Goal: Task Accomplishment & Management: Manage account settings

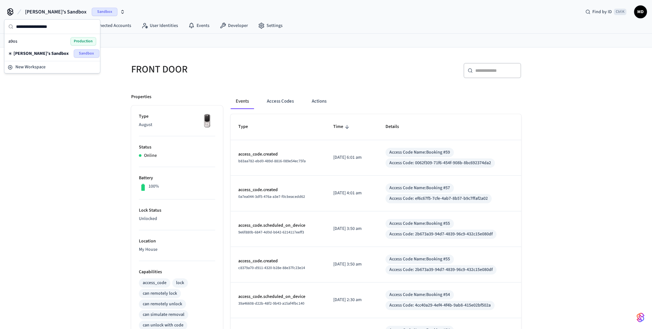
click at [84, 41] on span "Production" at bounding box center [84, 41] width 26 height 8
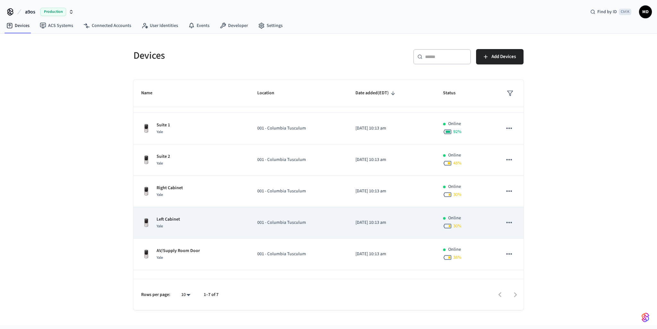
scroll to position [45, 0]
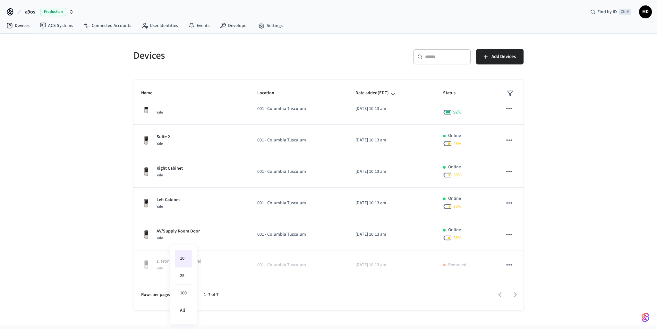
click at [185, 295] on body "a9os Production Find by ID Ctrl K MD Devices ACS Systems Connected Accounts Use…" at bounding box center [328, 163] width 657 height 326
click at [186, 289] on li "100" at bounding box center [183, 293] width 17 height 17
type input "***"
click at [501, 293] on div at bounding box center [375, 295] width 297 height 15
click at [517, 293] on div at bounding box center [375, 295] width 297 height 15
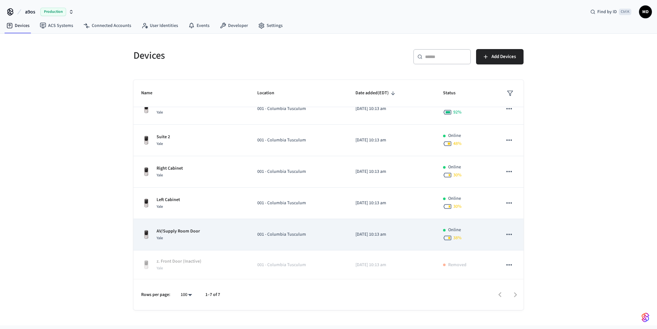
click at [225, 240] on div "AV/Supply Room Door Yale" at bounding box center [191, 234] width 101 height 13
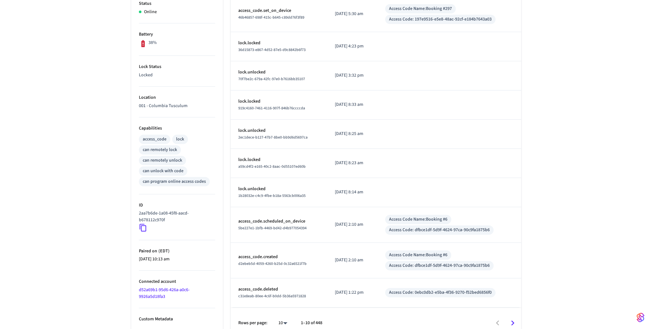
scroll to position [152, 0]
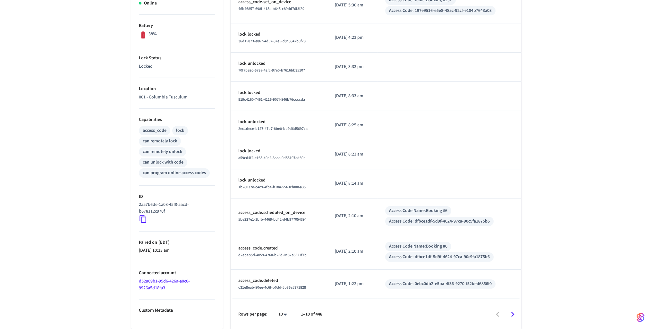
drag, startPoint x: 142, startPoint y: 217, endPoint x: 156, endPoint y: 212, distance: 15.0
click at [142, 217] on icon at bounding box center [143, 220] width 7 height 8
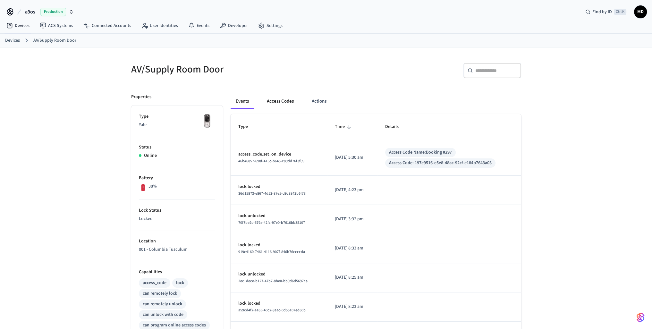
click at [289, 105] on button "Access Codes" at bounding box center [280, 101] width 37 height 15
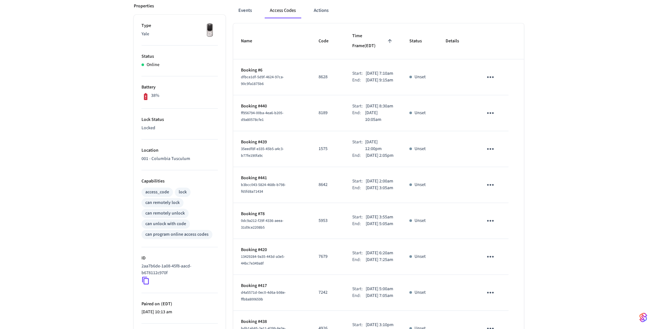
scroll to position [96, 0]
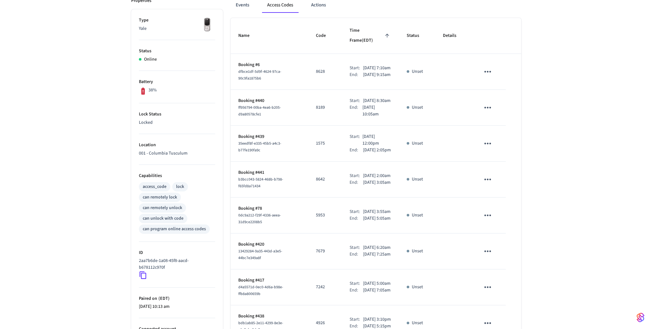
drag, startPoint x: 361, startPoint y: 227, endPoint x: 376, endPoint y: 247, distance: 25.7
click at [376, 222] on div "Start: [DATE] 3:55am End: [DATE] 5:05am" at bounding box center [370, 215] width 42 height 13
copy div "Start: [DATE] 3:55am End: [DATE] 5:05am"
click at [565, 250] on div "AV/Supply Room Door ​ ​ Add Access Code Properties Type Yale Status Online Batt…" at bounding box center [326, 197] width 652 height 493
click at [487, 216] on icon "sticky table" at bounding box center [488, 216] width 7 height 2
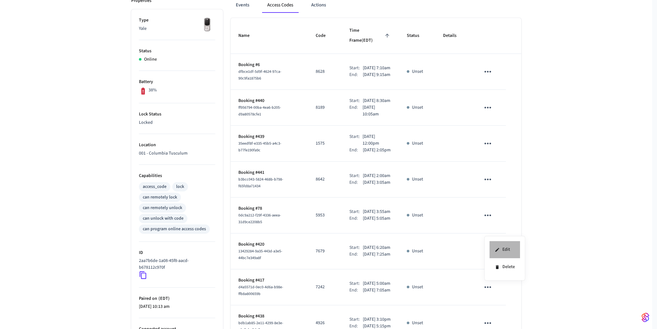
click at [509, 248] on li "Edit" at bounding box center [505, 249] width 30 height 17
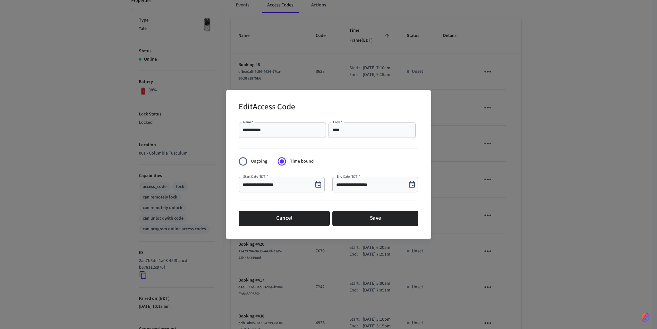
drag, startPoint x: 260, startPoint y: 177, endPoint x: 264, endPoint y: 177, distance: 4.5
click at [264, 177] on label "Start Date (EDT)   *" at bounding box center [255, 176] width 25 height 5
click at [264, 182] on input "**********" at bounding box center [276, 185] width 67 height 6
click at [289, 171] on div "**********" at bounding box center [278, 182] width 94 height 26
drag, startPoint x: 259, startPoint y: 177, endPoint x: 264, endPoint y: 177, distance: 4.8
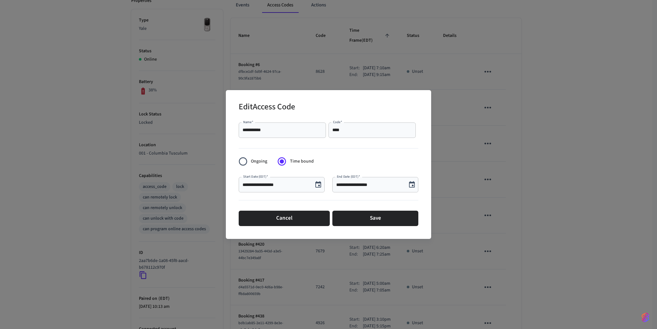
click at [264, 177] on label "Start Date (EDT)   *" at bounding box center [255, 176] width 25 height 5
click at [264, 182] on input "**********" at bounding box center [276, 185] width 67 height 6
click at [364, 159] on form "**********" at bounding box center [329, 174] width 180 height 109
